Goal: Task Accomplishment & Management: Manage account settings

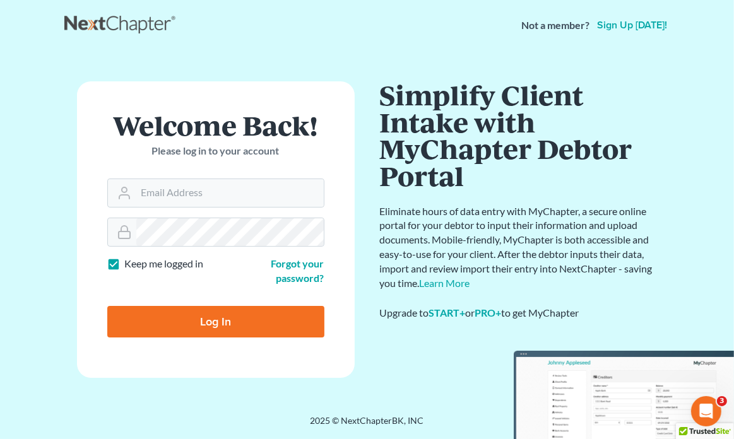
click at [209, 317] on input "Log In" at bounding box center [215, 322] width 217 height 32
type input "Thinking..."
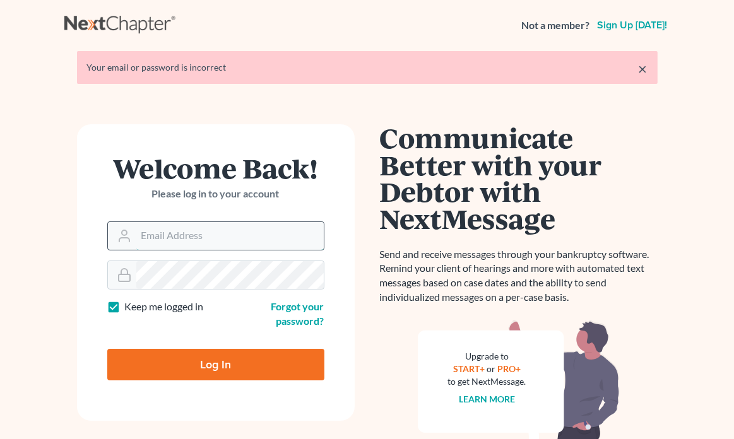
click at [213, 240] on input "Email Address" at bounding box center [229, 236] width 187 height 28
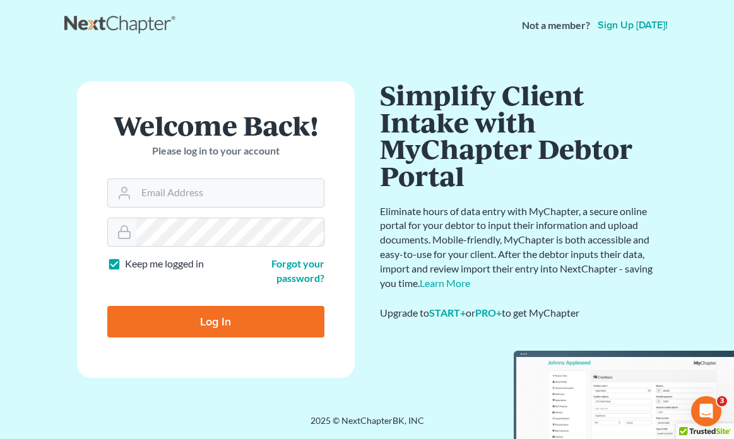
click at [225, 197] on input "Email Address" at bounding box center [229, 193] width 187 height 28
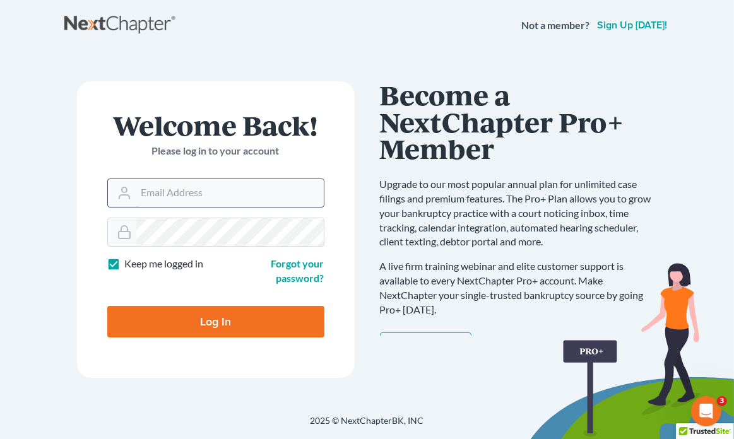
type input "[PERSON_NAME][EMAIL_ADDRESS][DOMAIN_NAME]"
click at [107, 306] on input "Log In" at bounding box center [215, 322] width 217 height 32
type input "Thinking..."
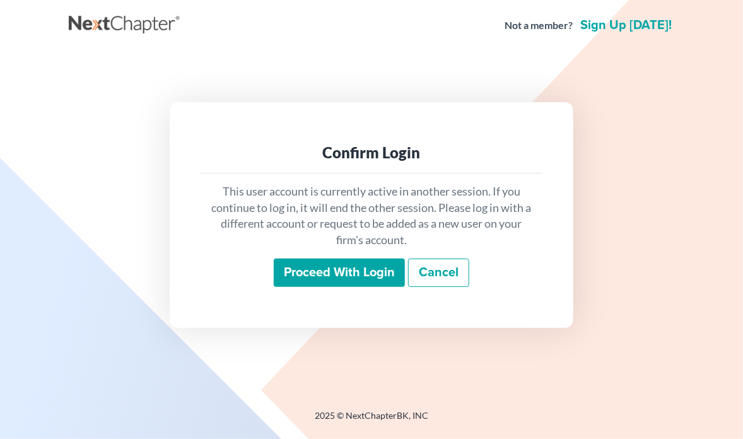
click at [351, 271] on input "Proceed with login" at bounding box center [339, 273] width 131 height 29
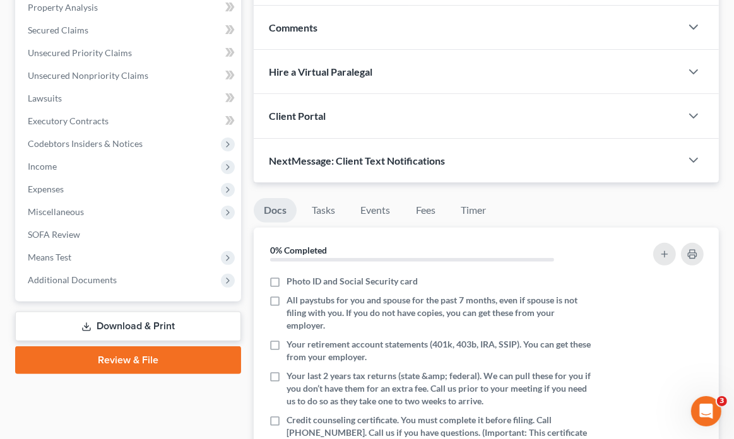
scroll to position [252, 0]
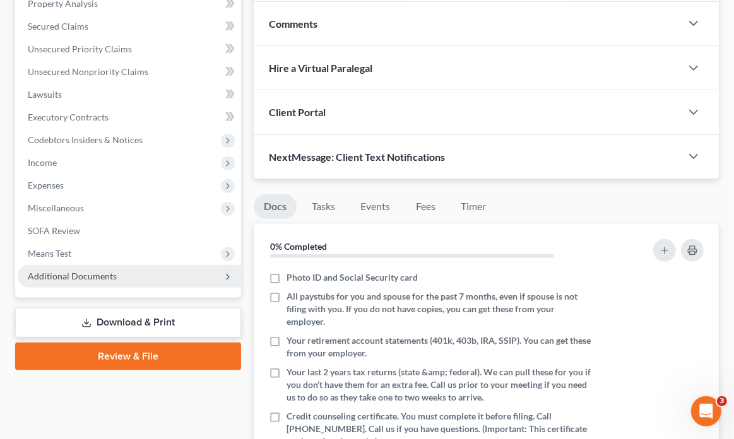
click at [83, 278] on span "Additional Documents" at bounding box center [72, 276] width 89 height 11
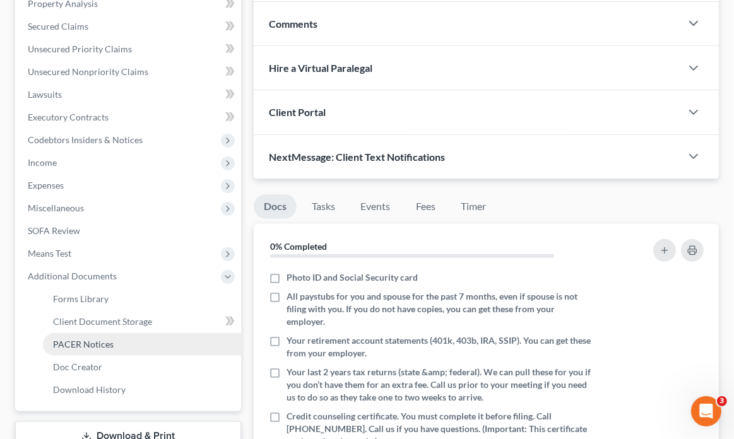
click at [139, 343] on link "PACER Notices" at bounding box center [142, 344] width 198 height 23
